Goal: Transaction & Acquisition: Purchase product/service

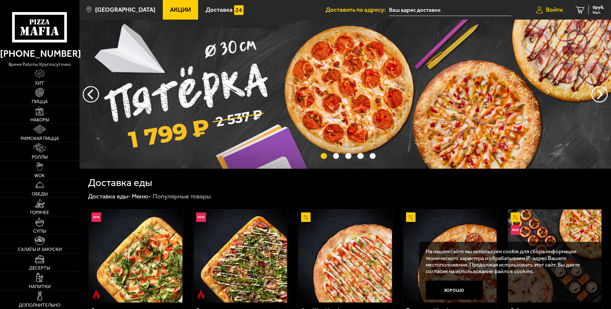
click at [556, 11] on span "Войти" at bounding box center [554, 10] width 17 height 6
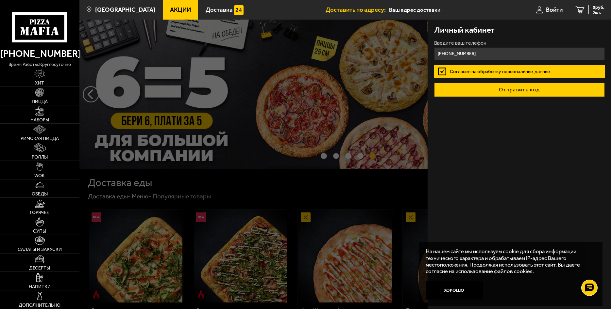
type input "[PHONE_NUMBER]"
click at [523, 92] on button "Отправить код" at bounding box center [519, 90] width 171 height 14
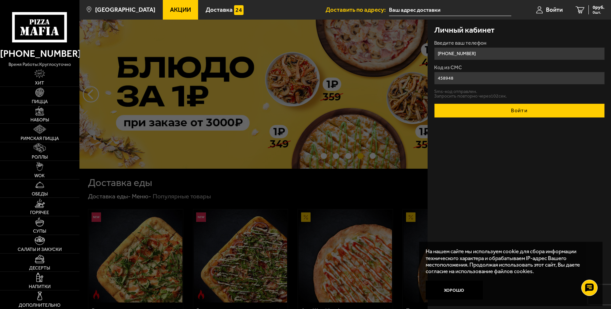
type input "458948"
click at [534, 113] on button "Войти" at bounding box center [519, 111] width 171 height 14
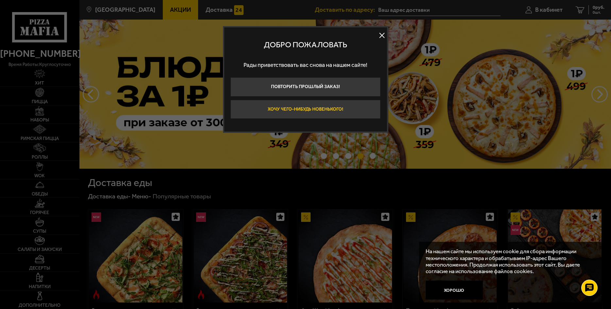
click at [271, 112] on button "Хочу чего-нибудь новенького!" at bounding box center [305, 109] width 150 height 19
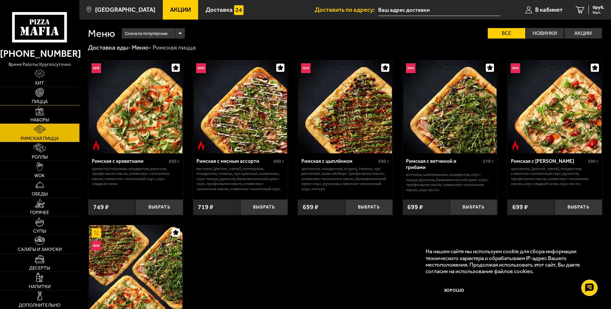
click at [37, 96] on img at bounding box center [39, 92] width 9 height 9
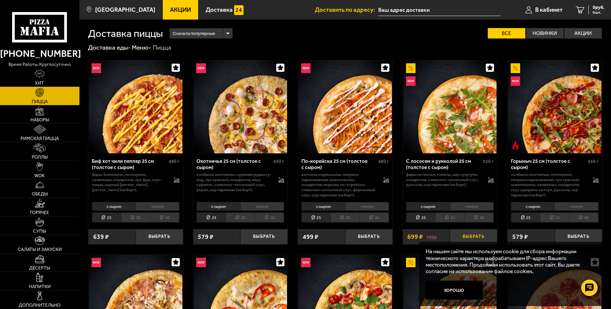
click at [472, 237] on button "Выбрать" at bounding box center [473, 237] width 47 height 16
click at [273, 236] on button "Выбрать" at bounding box center [263, 237] width 47 height 16
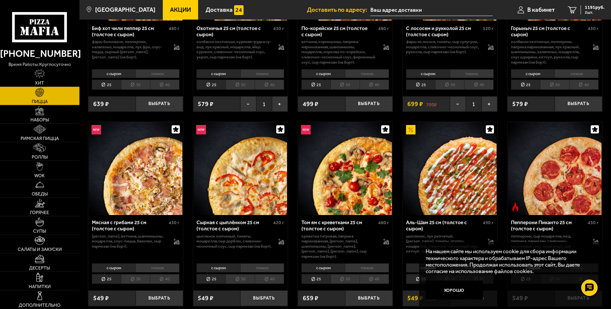
scroll to position [133, 0]
click at [158, 291] on button "Выбрать" at bounding box center [159, 298] width 47 height 16
click at [273, 293] on button "Выбрать" at bounding box center [263, 298] width 47 height 16
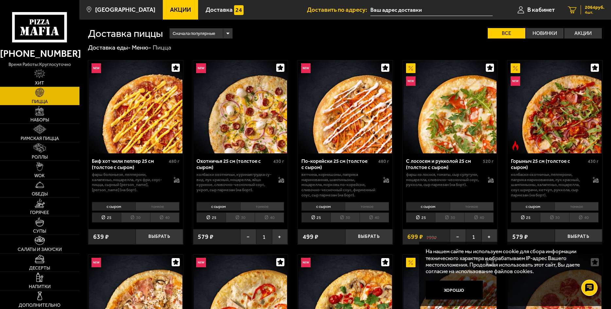
click at [597, 11] on span "4 шт." at bounding box center [595, 12] width 20 height 4
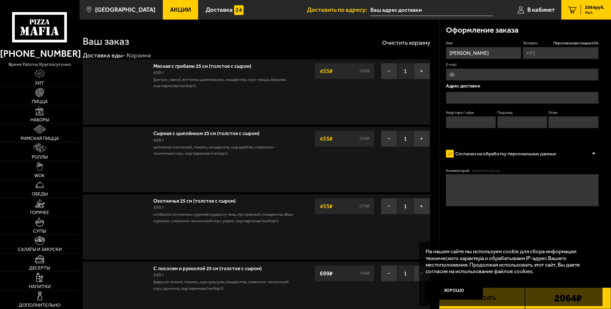
type input "[PHONE_NUMBER]"
type input "[STREET_ADDRESS]"
type input "71"
type input "2"
type input "9"
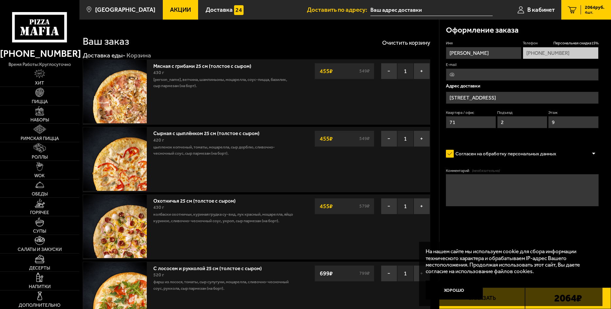
type input "[STREET_ADDRESS]"
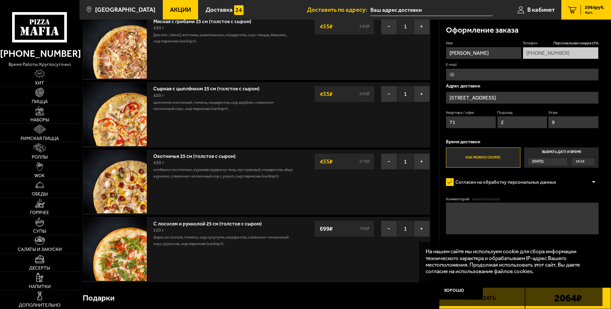
scroll to position [33, 0]
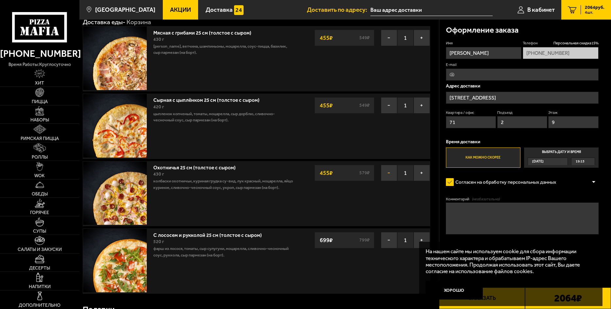
click at [385, 176] on button "−" at bounding box center [389, 173] width 16 height 16
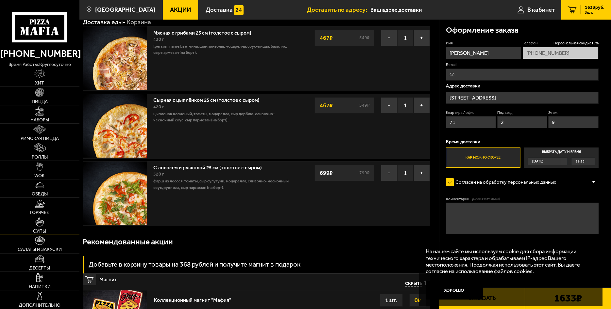
scroll to position [67, 0]
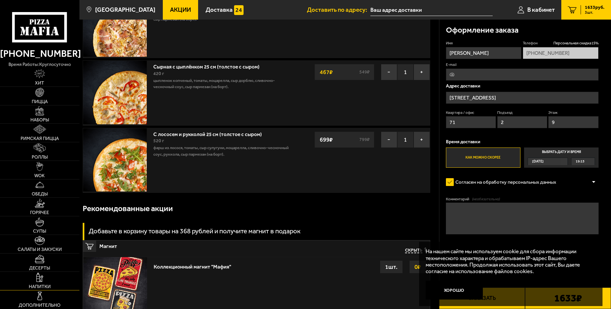
click at [41, 282] on link "Напитки" at bounding box center [39, 281] width 79 height 18
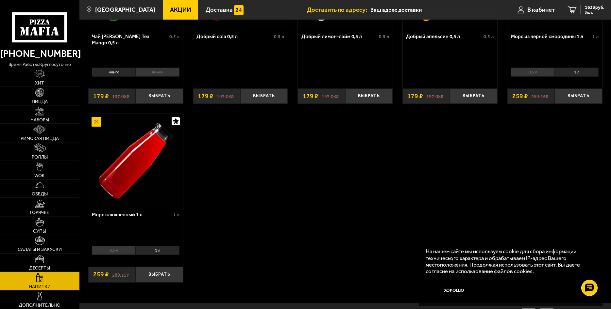
scroll to position [161, 0]
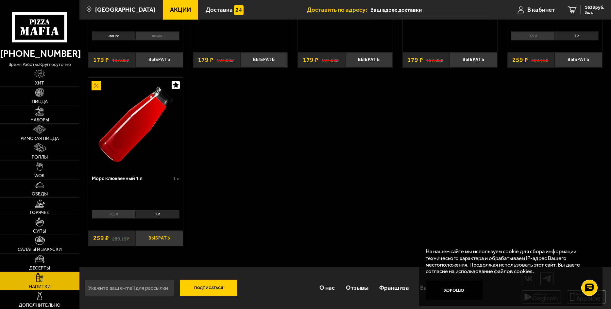
click at [162, 238] on button "Выбрать" at bounding box center [159, 239] width 47 height 16
click at [572, 10] on icon "4" at bounding box center [572, 9] width 9 height 7
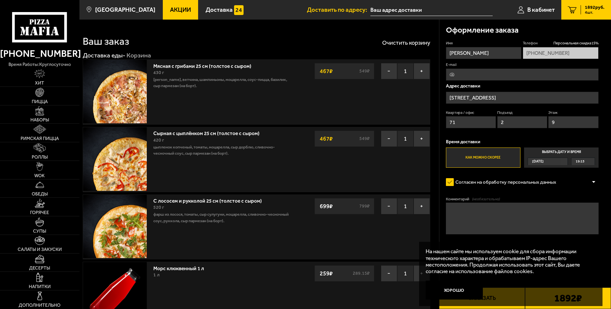
click at [581, 161] on span "19:15" at bounding box center [579, 161] width 9 height 7
click at [0, 0] on input "Выбрать дату и время [DATE] 19:15" at bounding box center [0, 0] width 0 height 0
click at [561, 159] on div "[DATE]" at bounding box center [544, 161] width 33 height 7
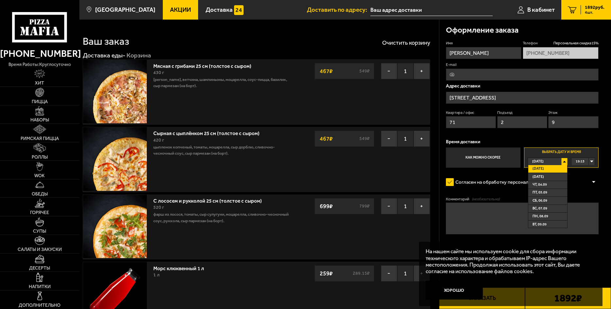
click at [561, 159] on div "[DATE]" at bounding box center [544, 161] width 33 height 7
click at [592, 163] on div "19:15" at bounding box center [583, 161] width 24 height 7
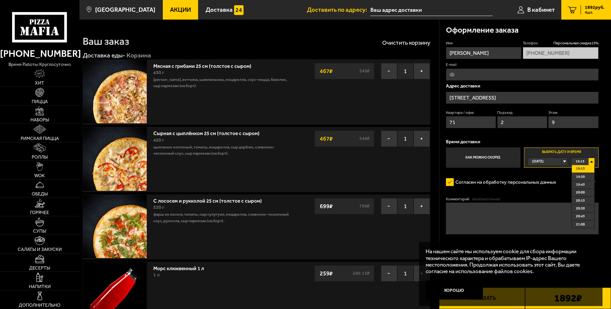
click at [586, 167] on li "19:15" at bounding box center [583, 169] width 23 height 8
click at [490, 156] on label "Как можно скорее" at bounding box center [483, 158] width 75 height 20
click at [0, 0] on input "Как можно скорее" at bounding box center [0, 0] width 0 height 0
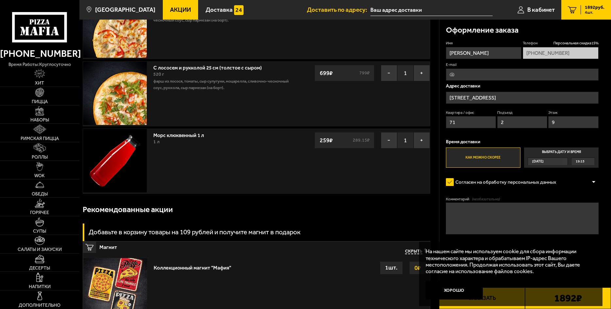
scroll to position [200, 0]
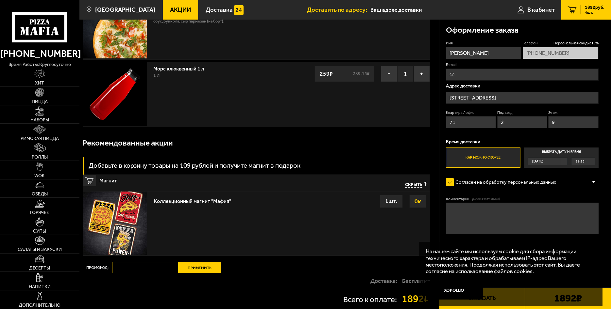
click at [416, 183] on span "Скрыть" at bounding box center [413, 185] width 17 height 6
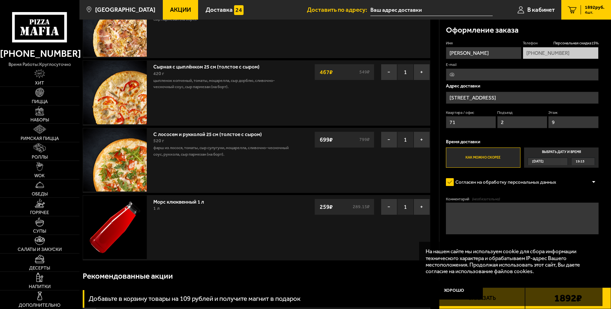
scroll to position [0, 0]
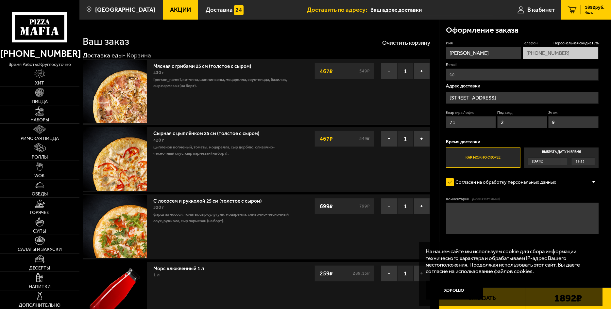
click at [569, 9] on icon "4" at bounding box center [572, 9] width 9 height 7
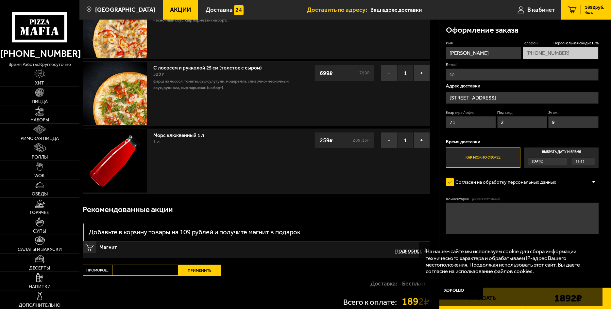
scroll to position [200, 0]
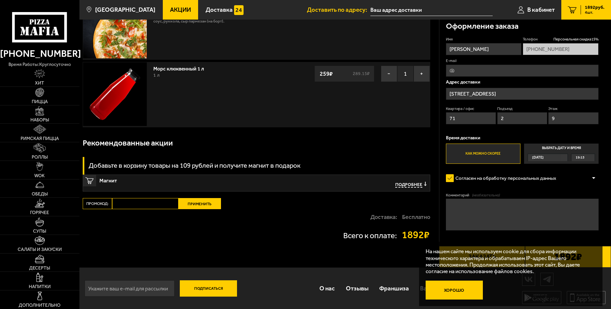
click at [460, 290] on button "Хорошо" at bounding box center [453, 290] width 57 height 19
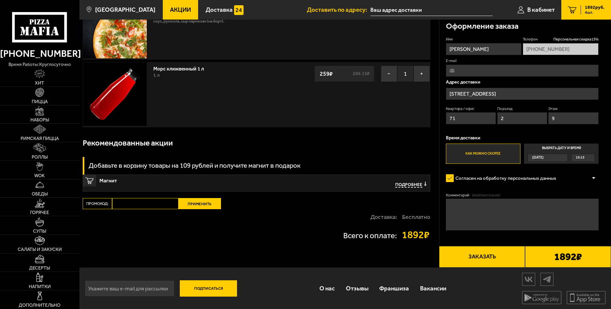
click at [489, 261] on button "Заказать" at bounding box center [482, 257] width 86 height 22
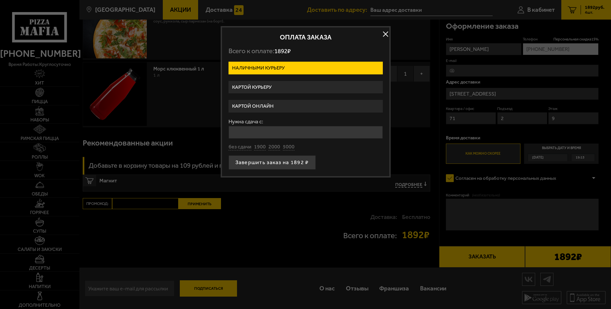
click at [253, 88] on label "Картой курьеру" at bounding box center [305, 87] width 154 height 13
click at [0, 0] on input "Картой курьеру" at bounding box center [0, 0] width 0 height 0
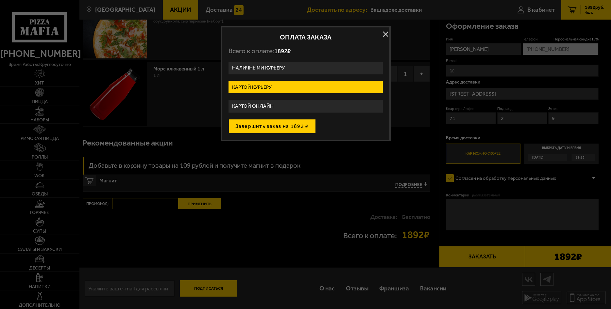
click at [286, 127] on button "Завершить заказ на 1892 ₽" at bounding box center [271, 126] width 87 height 14
